Goal: Complete application form

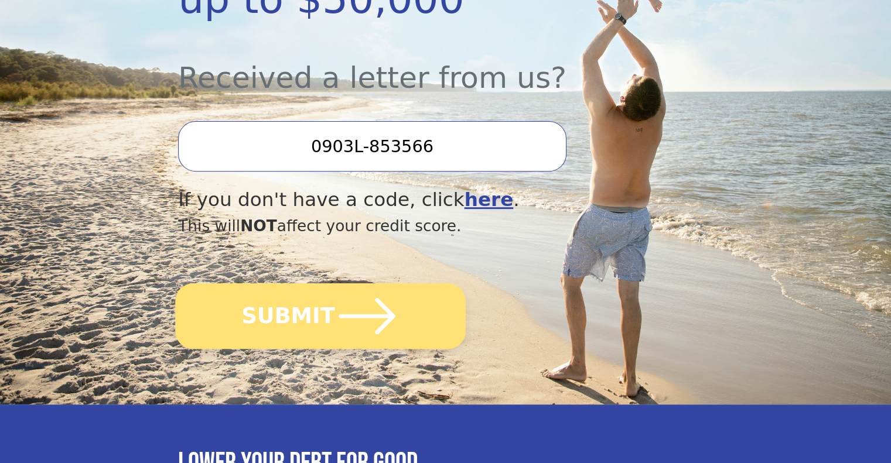
scroll to position [410, 0]
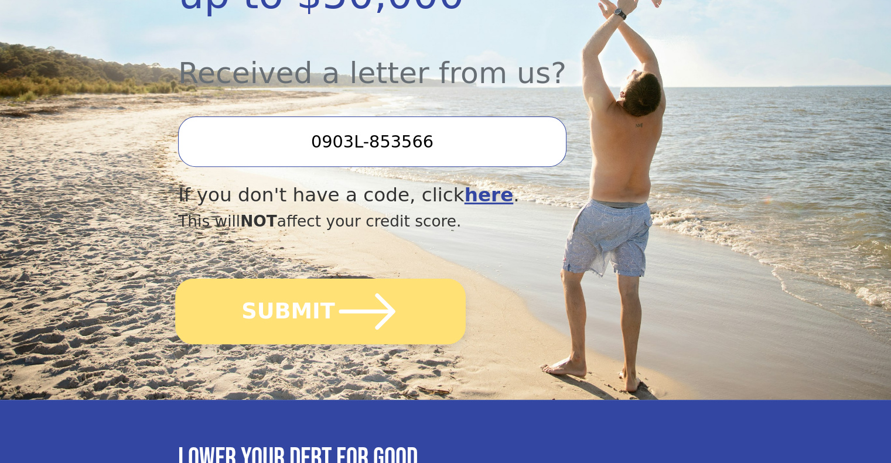
click at [358, 279] on icon "submit" at bounding box center [367, 311] width 64 height 64
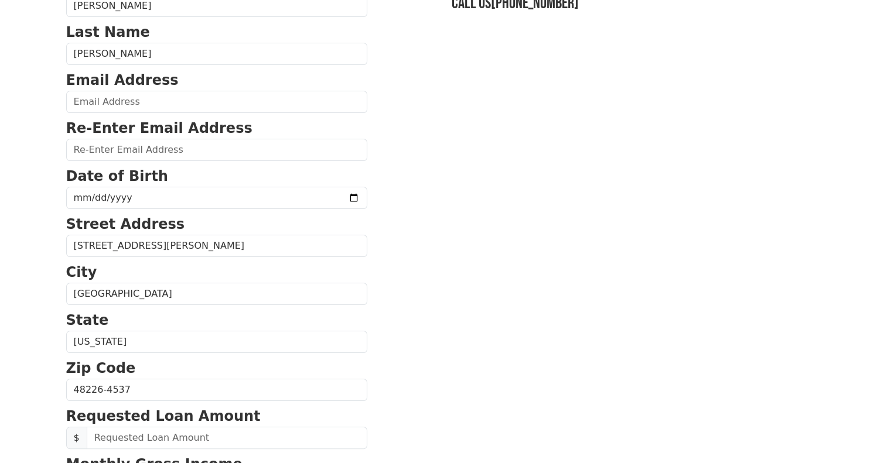
scroll to position [117, 0]
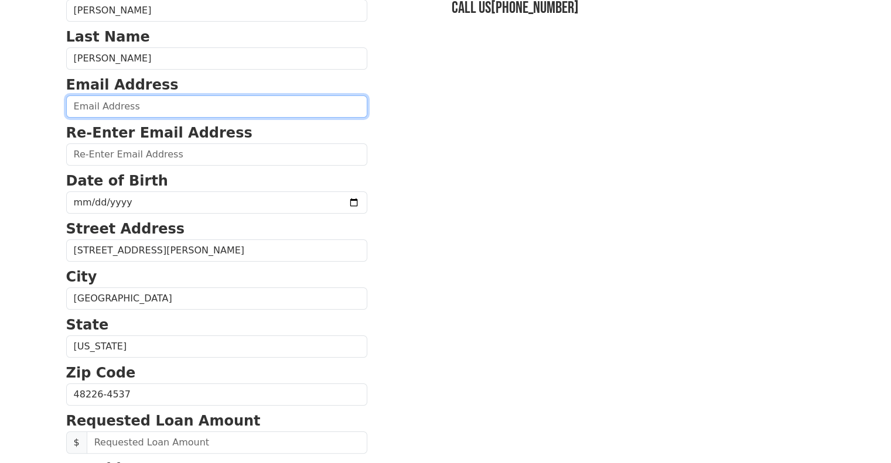
click at [109, 107] on input "email" at bounding box center [216, 106] width 301 height 22
type input "tscott103658@gmail.com"
type input "(717) 686-7900"
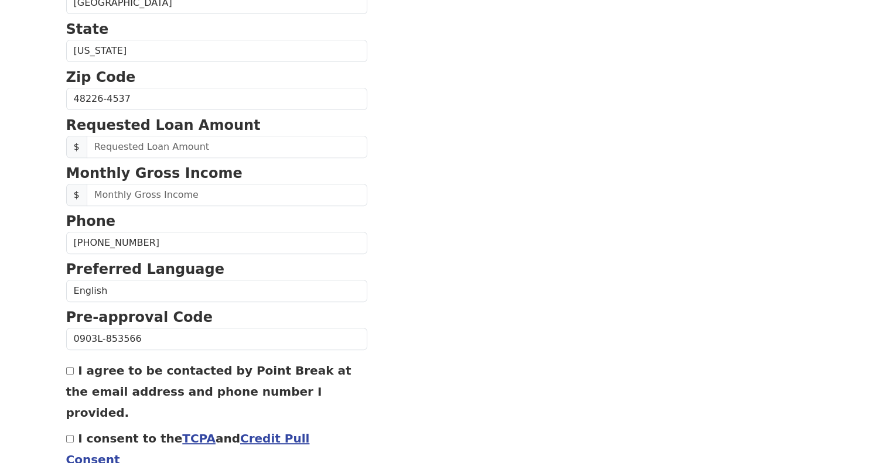
scroll to position [422, 0]
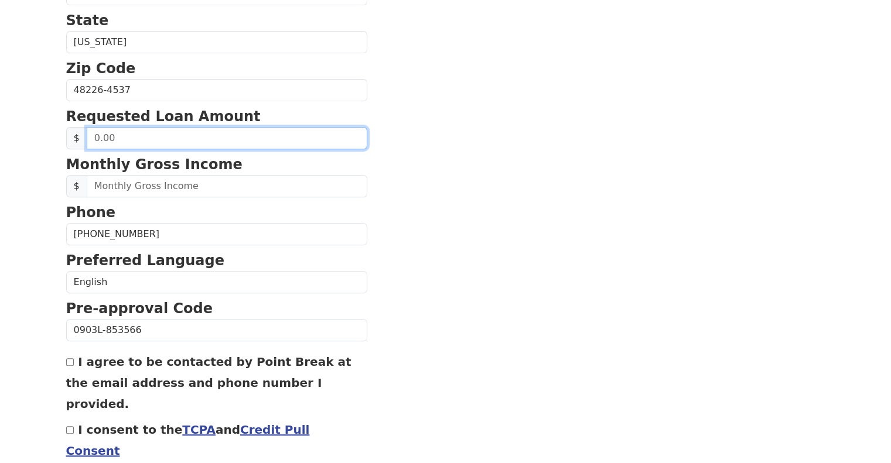
click at [143, 135] on input "text" at bounding box center [227, 138] width 281 height 22
type input "1,000.00"
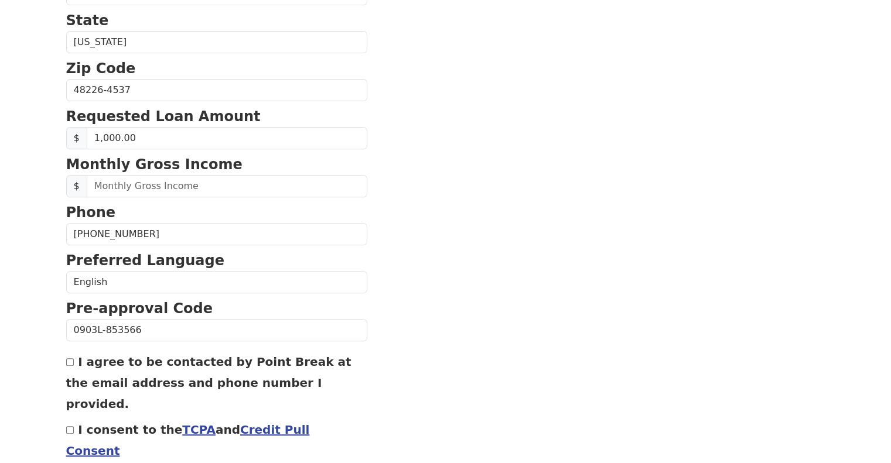
click at [382, 179] on section "First Name Scott Last Name Todd Email Address tscott103658@gmail.com Re-Enter E…" at bounding box center [445, 91] width 759 height 835
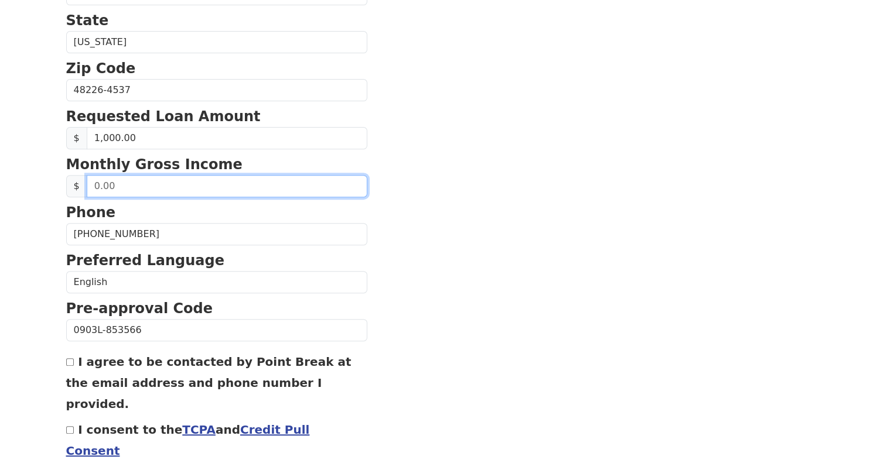
click at [134, 187] on input "text" at bounding box center [227, 186] width 281 height 22
type input "8,000.00"
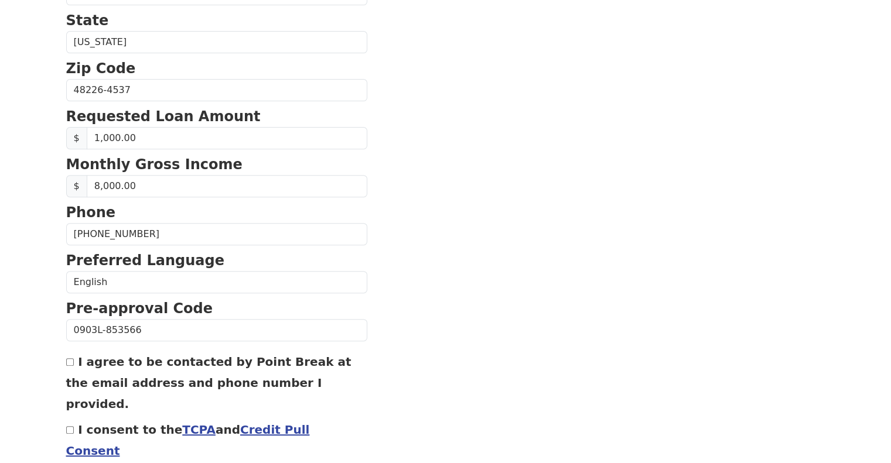
click at [426, 180] on section "First Name Scott Last Name Todd Email Address tscott103658@gmail.com Re-Enter E…" at bounding box center [445, 91] width 759 height 835
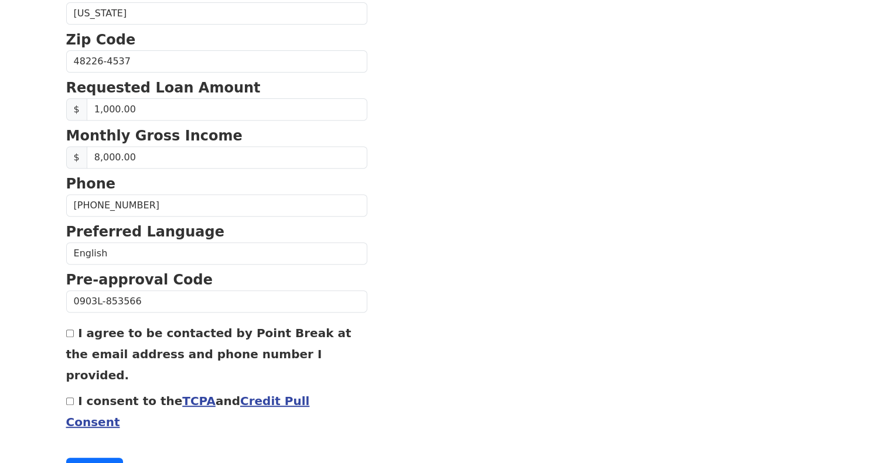
scroll to position [465, 0]
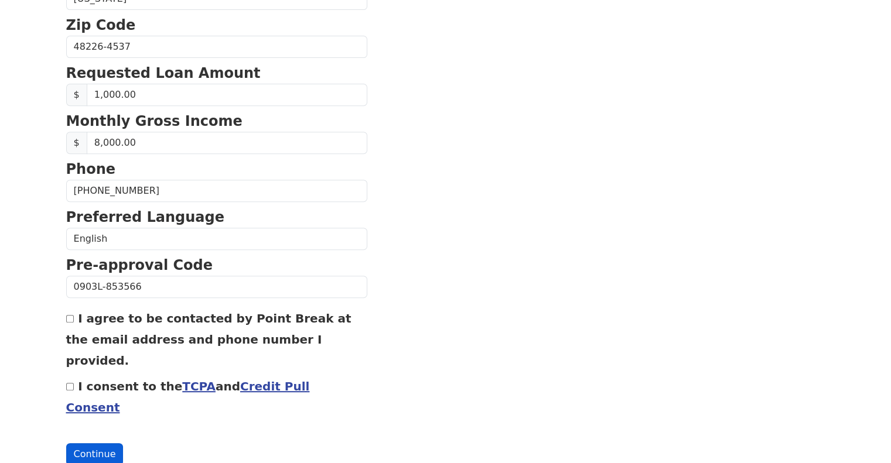
click at [97, 443] on button "Continue" at bounding box center [94, 454] width 57 height 22
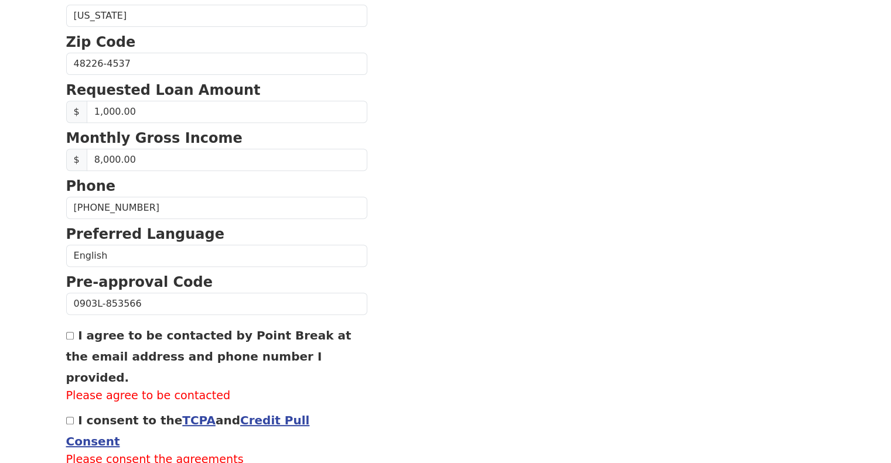
scroll to position [482, 0]
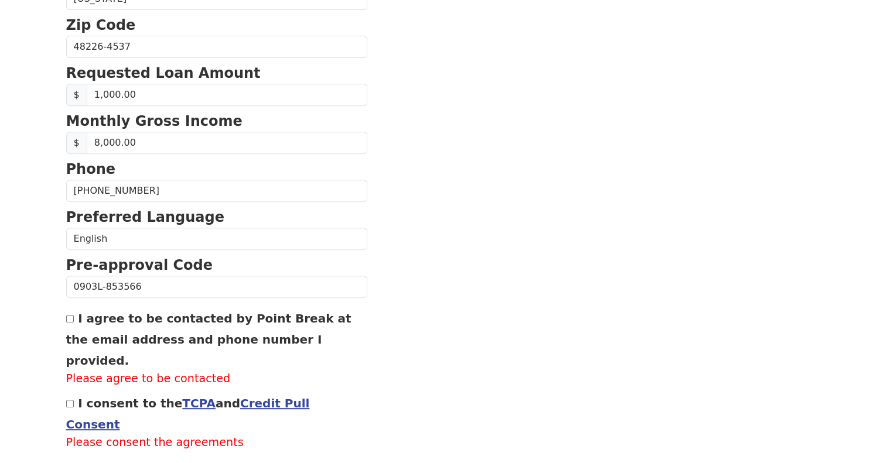
click at [68, 317] on input "I agree to be contacted by Point Break at the email address and phone number I …" at bounding box center [70, 319] width 8 height 8
checkbox input "true"
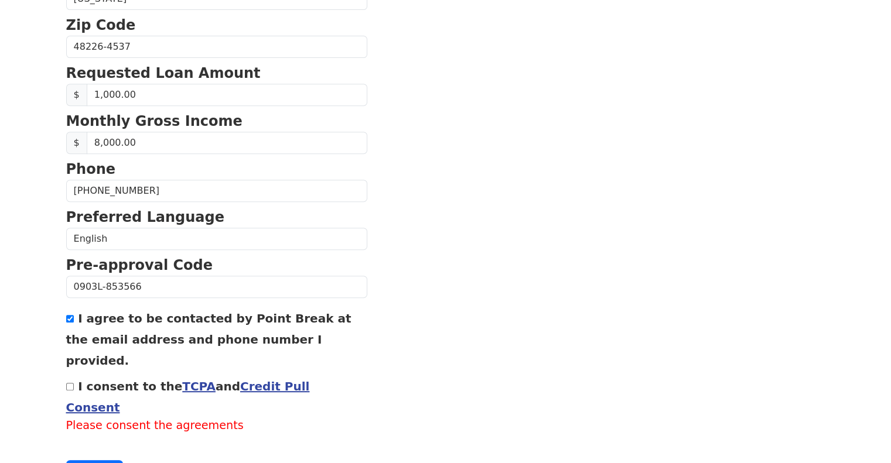
click at [69, 383] on input "I consent to the TCPA and Credit Pull Consent" at bounding box center [70, 387] width 8 height 8
checkbox input "true"
click at [88, 443] on button "Continue" at bounding box center [94, 454] width 57 height 22
click at [91, 443] on button "Continue" at bounding box center [94, 454] width 57 height 22
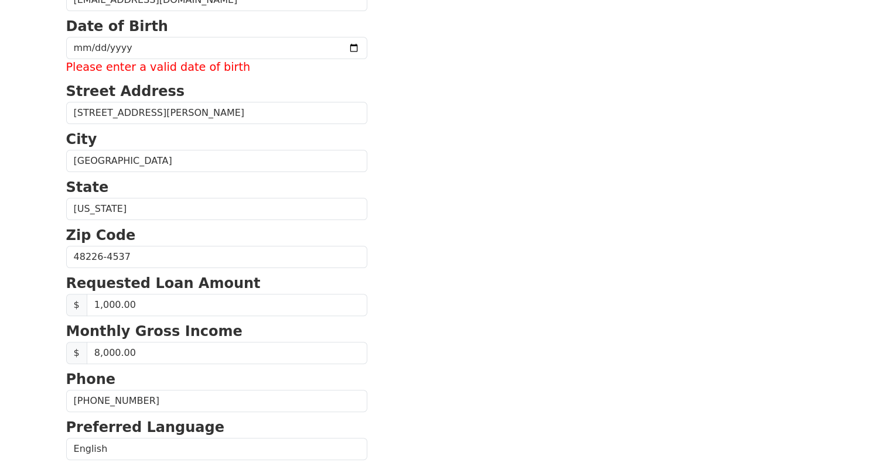
scroll to position [189, 0]
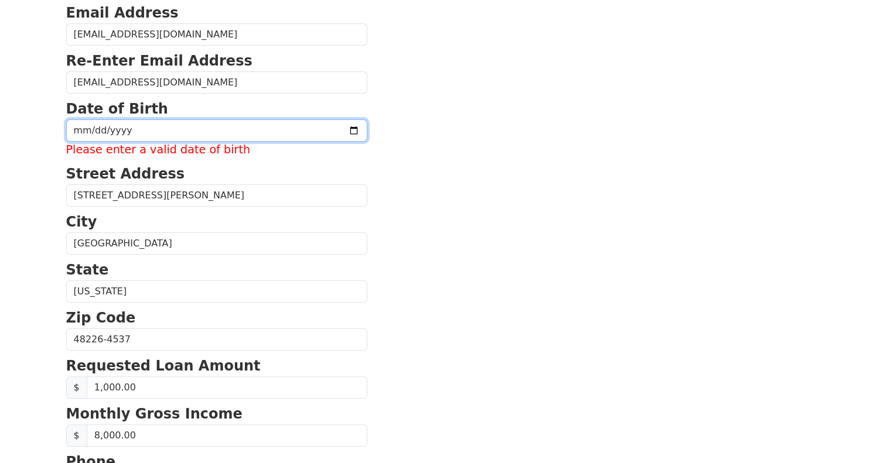
click at [93, 128] on input "date" at bounding box center [216, 130] width 301 height 22
click at [82, 132] on input "date" at bounding box center [216, 130] width 301 height 22
type input "1967-04-14"
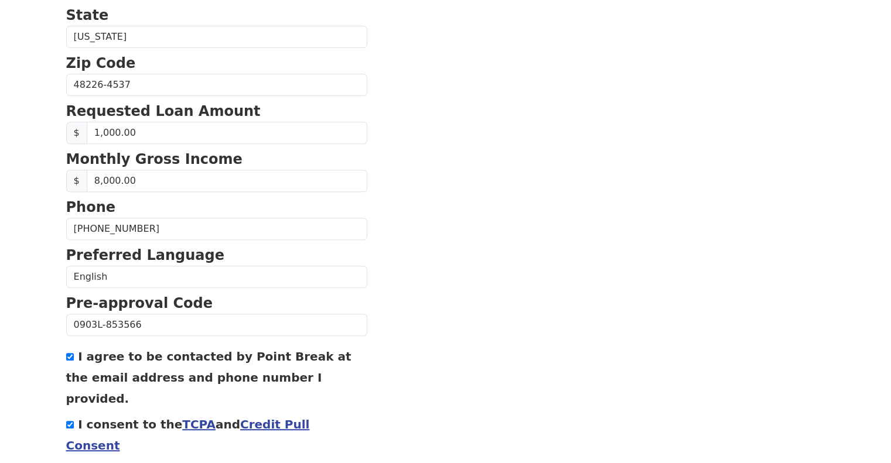
scroll to position [465, 0]
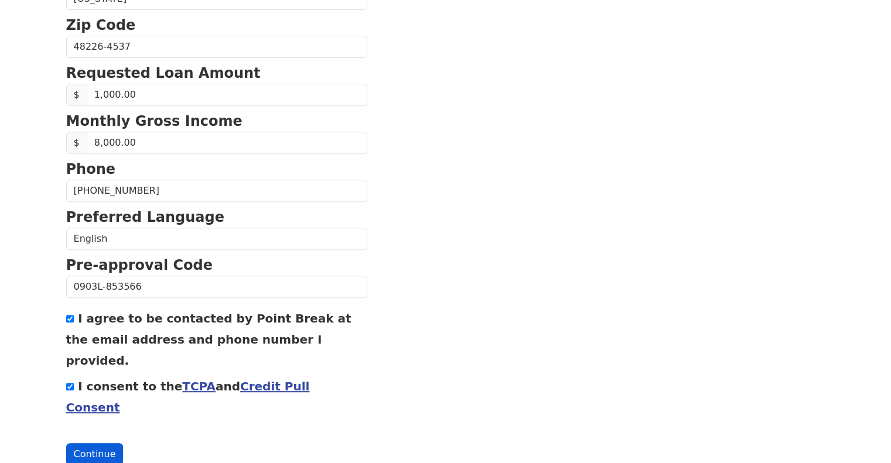
click at [87, 443] on button "Continue" at bounding box center [94, 454] width 57 height 22
